Goal: Task Accomplishment & Management: Use online tool/utility

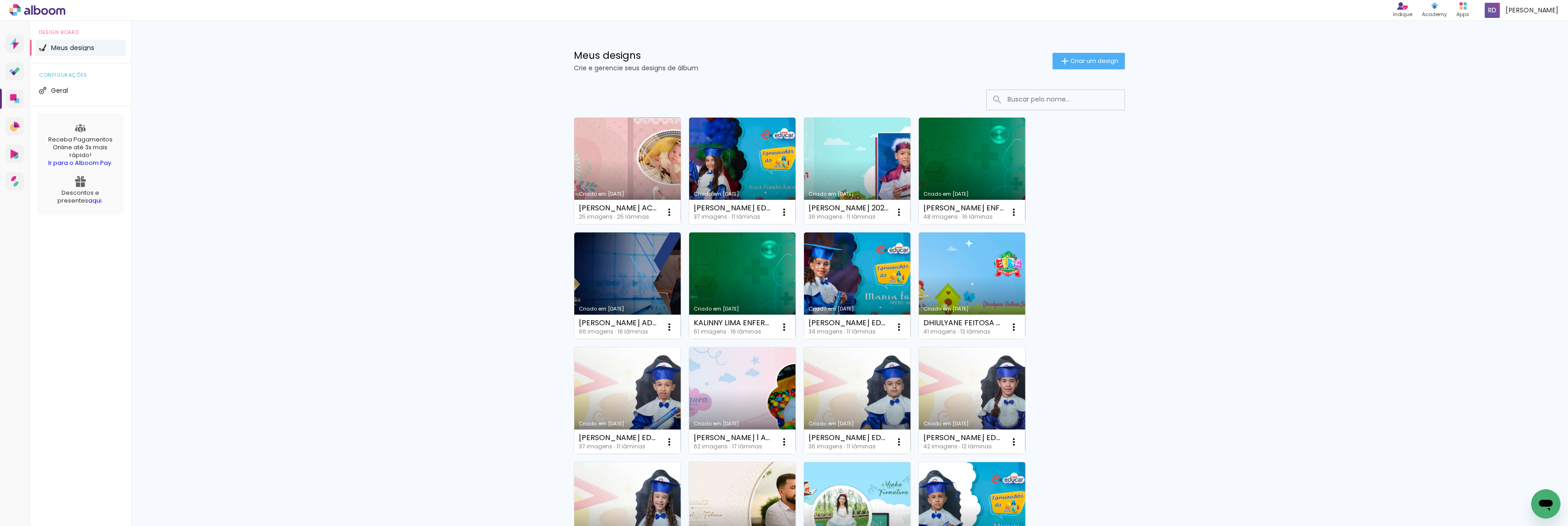
click at [631, 158] on link "Criado em [DATE]" at bounding box center [627, 170] width 107 height 107
